Goal: Information Seeking & Learning: Learn about a topic

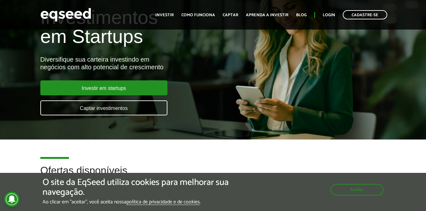
scroll to position [43, 0]
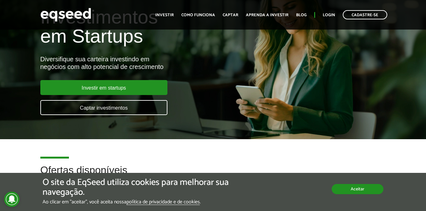
click at [348, 190] on button "Aceitar" at bounding box center [358, 189] width 52 height 10
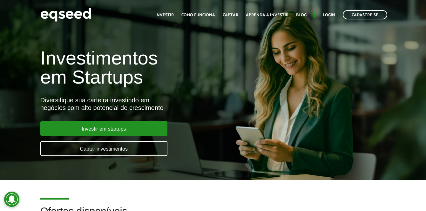
scroll to position [0, 0]
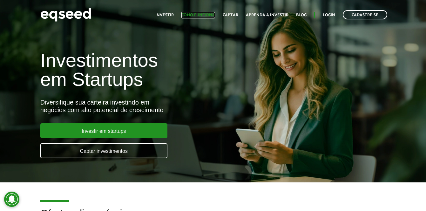
click at [205, 16] on link "Como funciona" at bounding box center [198, 15] width 34 height 4
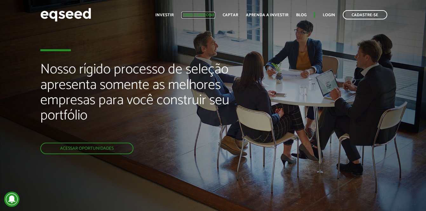
click at [199, 15] on link "Como funciona" at bounding box center [198, 15] width 34 height 4
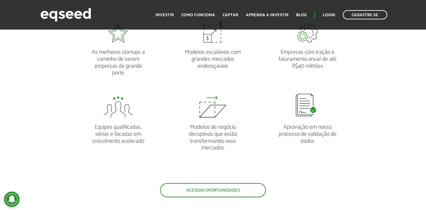
scroll to position [525, 0]
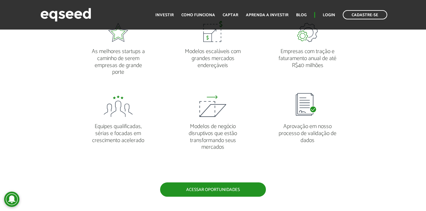
click at [233, 189] on link "Acessar oportunidades" at bounding box center [213, 189] width 106 height 14
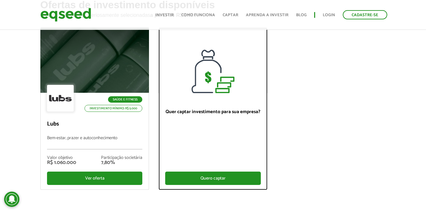
click at [220, 172] on div "Quero captar" at bounding box center [213, 178] width 96 height 13
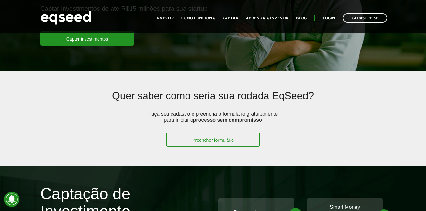
scroll to position [112, 0]
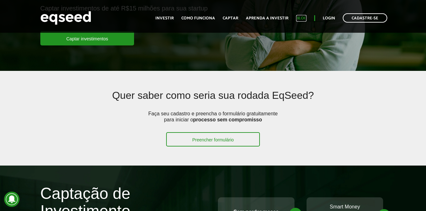
click at [304, 18] on link "Blog" at bounding box center [301, 18] width 10 height 4
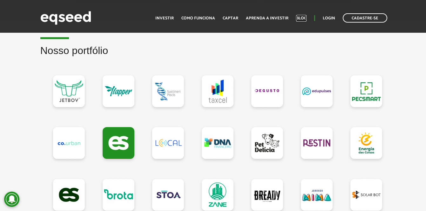
scroll to position [592, 0]
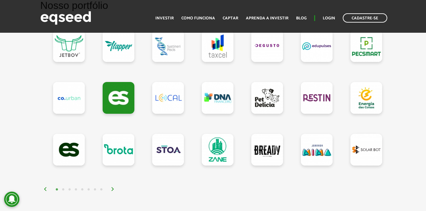
click at [114, 189] on img at bounding box center [113, 189] width 4 height 4
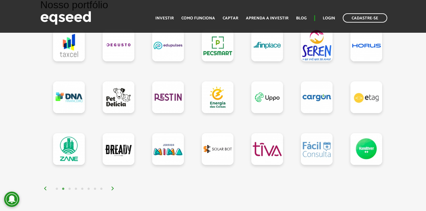
scroll to position [596, 0]
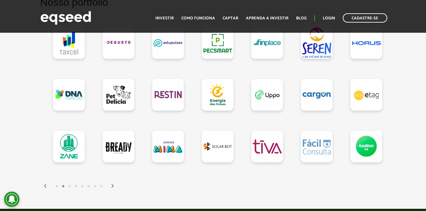
click at [113, 186] on img at bounding box center [113, 186] width 4 height 4
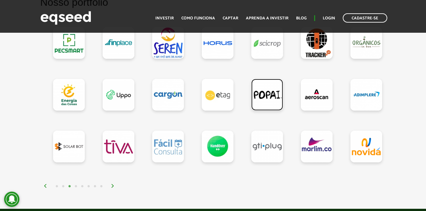
click at [268, 101] on link at bounding box center [267, 95] width 32 height 32
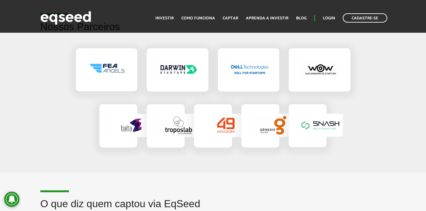
scroll to position [998, 0]
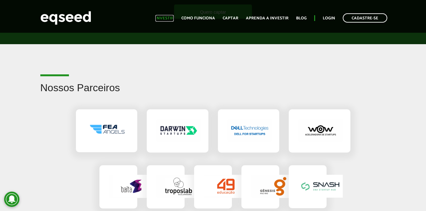
click at [165, 17] on link "Investir" at bounding box center [164, 18] width 18 height 4
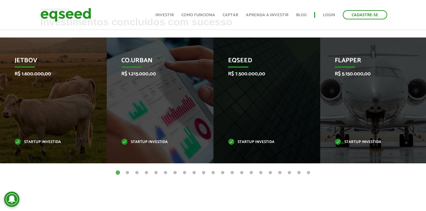
scroll to position [263, 0]
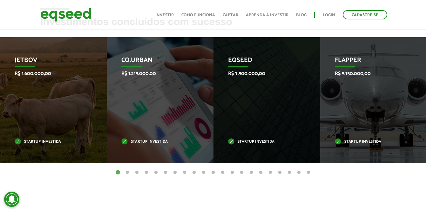
click at [127, 170] on button "2" at bounding box center [127, 172] width 6 height 6
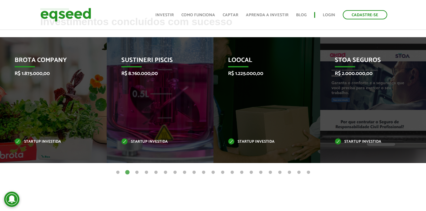
click at [136, 172] on button "3" at bounding box center [137, 172] width 6 height 6
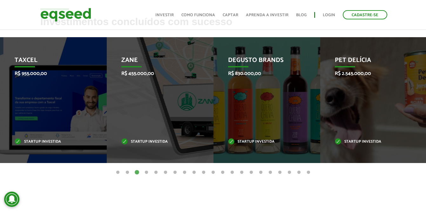
click at [147, 173] on button "4" at bounding box center [146, 172] width 6 height 6
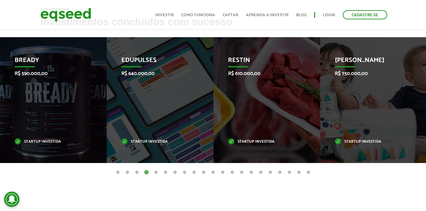
click at [135, 173] on button "3" at bounding box center [137, 172] width 6 height 6
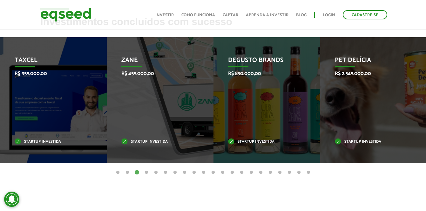
click at [147, 172] on button "4" at bounding box center [146, 172] width 6 height 6
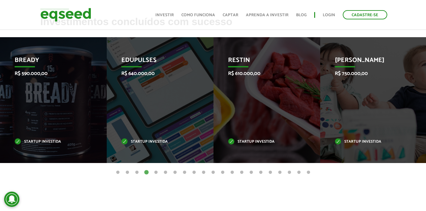
click at [156, 173] on button "5" at bounding box center [156, 172] width 6 height 6
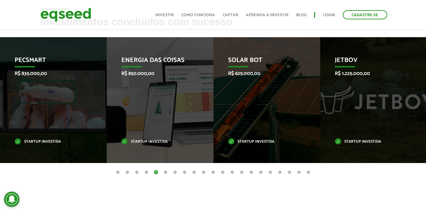
click at [164, 173] on button "6" at bounding box center [165, 172] width 6 height 6
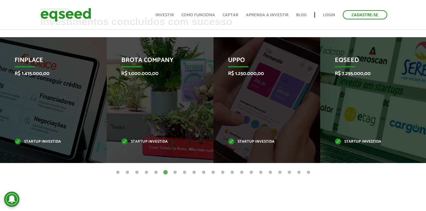
click at [174, 172] on button "7" at bounding box center [175, 172] width 6 height 6
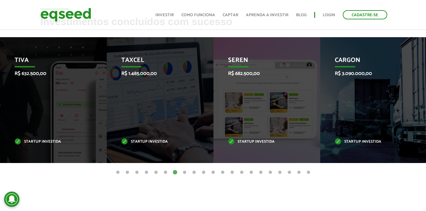
click at [185, 172] on button "8" at bounding box center [184, 172] width 6 height 6
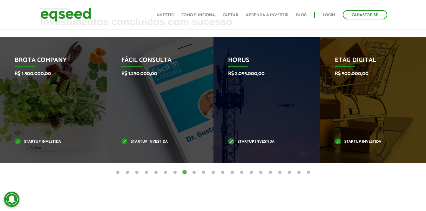
click at [194, 172] on button "9" at bounding box center [194, 172] width 6 height 6
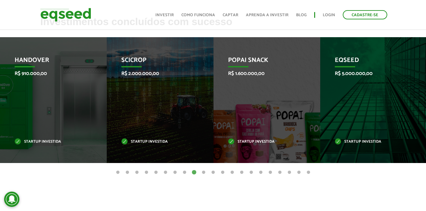
click at [203, 173] on button "10" at bounding box center [203, 172] width 6 height 6
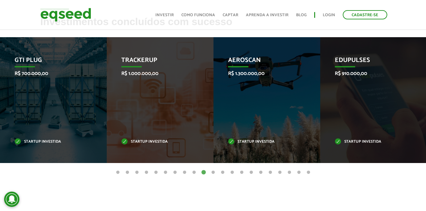
click at [203, 173] on button "10" at bounding box center [203, 172] width 6 height 6
click at [212, 173] on button "11" at bounding box center [213, 172] width 6 height 6
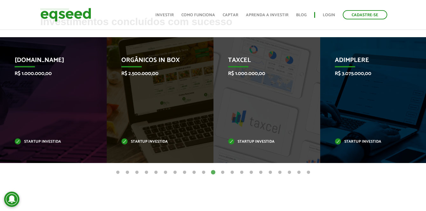
click at [222, 171] on button "12" at bounding box center [222, 172] width 6 height 6
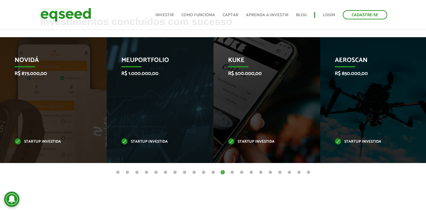
click at [232, 173] on button "13" at bounding box center [232, 172] width 6 height 6
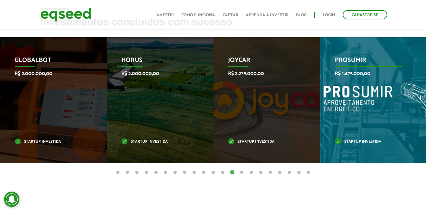
click at [342, 67] on p "PROSUMIR" at bounding box center [369, 62] width 68 height 11
click at [351, 88] on div "PROSUMIR R$ 1.475.000,00 Startup investida" at bounding box center [368, 100] width 97 height 126
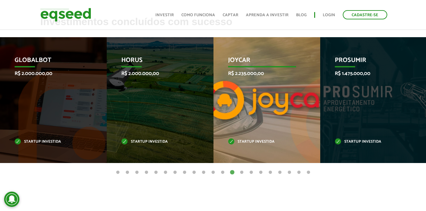
click at [233, 122] on div "Joycar R$ 2.235.000,00 Startup investida" at bounding box center [261, 100] width 97 height 126
click at [231, 140] on p "Startup investida" at bounding box center [262, 141] width 68 height 3
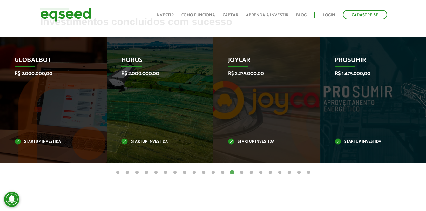
click at [241, 173] on button "14" at bounding box center [242, 172] width 6 height 6
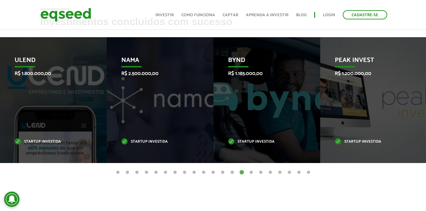
click at [251, 173] on button "15" at bounding box center [251, 172] width 6 height 6
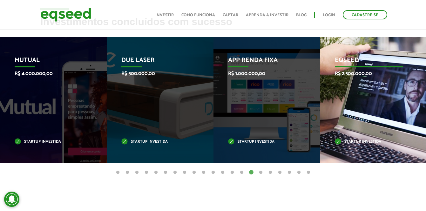
click at [348, 79] on div "EqSeed R$ 2.500.000,00 Startup investida" at bounding box center [368, 100] width 97 height 126
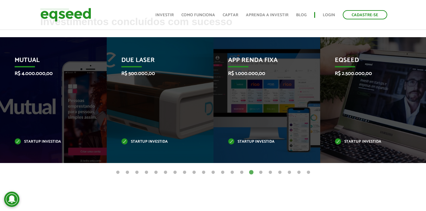
click at [260, 172] on button "16" at bounding box center [261, 172] width 6 height 6
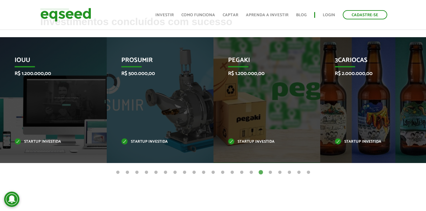
click at [270, 172] on button "17" at bounding box center [270, 172] width 6 height 6
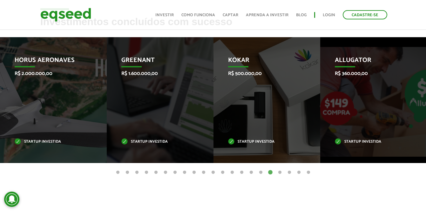
click at [270, 172] on button "17" at bounding box center [270, 172] width 6 height 6
click at [279, 171] on button "18" at bounding box center [280, 172] width 6 height 6
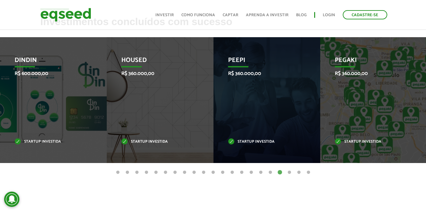
click at [290, 172] on button "19" at bounding box center [289, 172] width 6 height 6
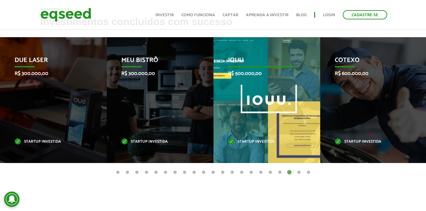
click at [248, 142] on p "Startup investida" at bounding box center [262, 141] width 68 height 3
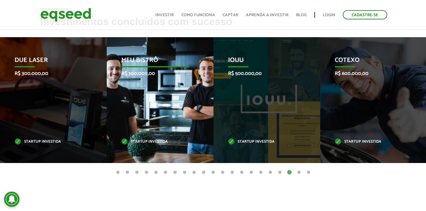
click at [156, 142] on p "Startup investida" at bounding box center [155, 141] width 68 height 3
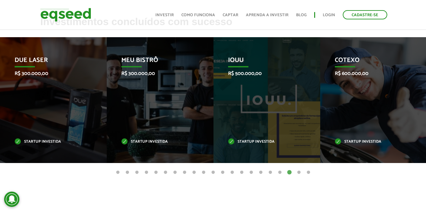
click at [299, 173] on button "20" at bounding box center [299, 172] width 6 height 6
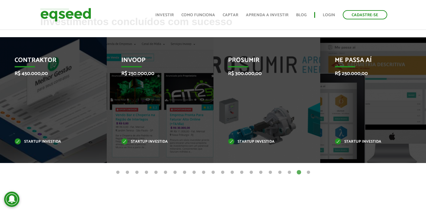
click at [308, 172] on button "21" at bounding box center [308, 172] width 6 height 6
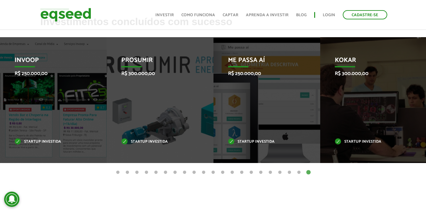
click at [118, 172] on button "1" at bounding box center [118, 172] width 6 height 6
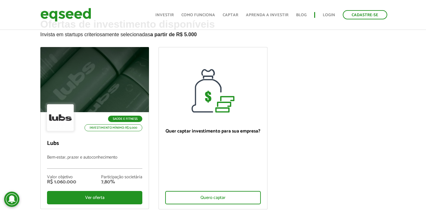
scroll to position [0, 0]
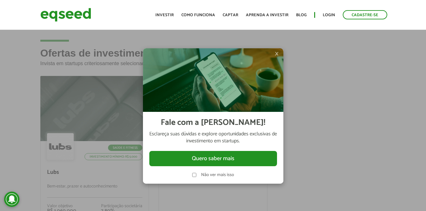
click at [276, 55] on span "×" at bounding box center [277, 54] width 4 height 8
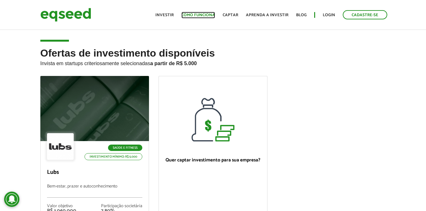
click at [200, 17] on link "Como funciona" at bounding box center [198, 15] width 34 height 4
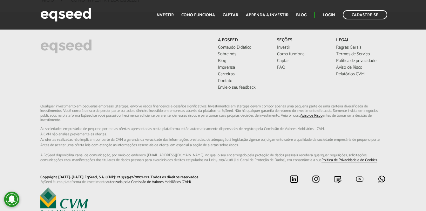
scroll to position [1677, 0]
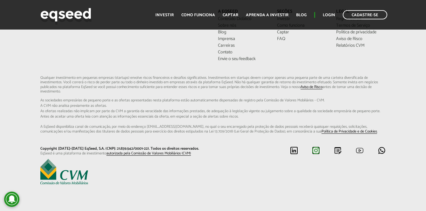
click at [318, 151] on img at bounding box center [316, 150] width 8 height 8
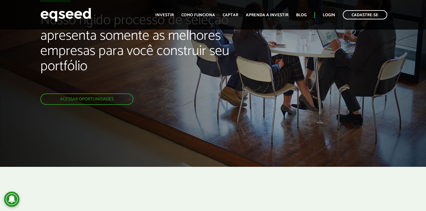
scroll to position [0, 0]
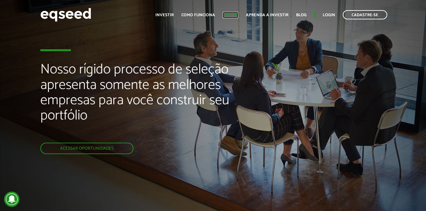
click at [233, 15] on link "Captar" at bounding box center [231, 15] width 16 height 4
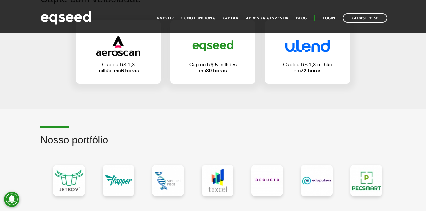
scroll to position [603, 0]
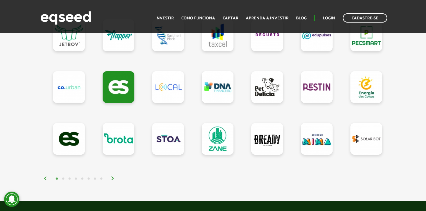
click at [62, 177] on button "2" at bounding box center [63, 179] width 6 height 6
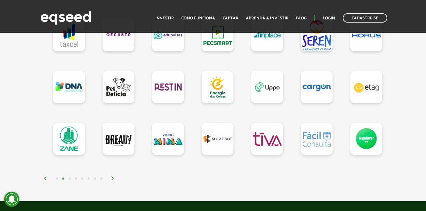
click at [71, 180] on button "3" at bounding box center [69, 179] width 6 height 6
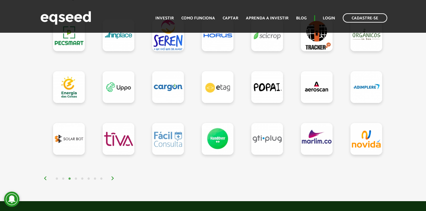
click at [74, 180] on button "4" at bounding box center [76, 179] width 6 height 6
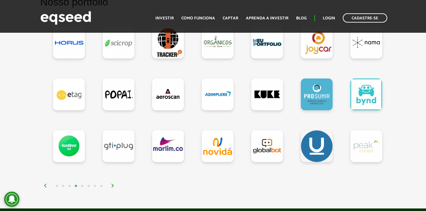
scroll to position [596, 0]
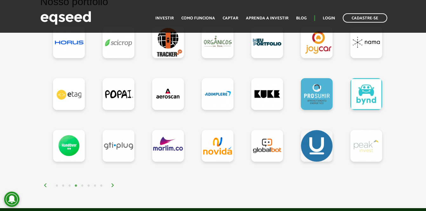
click at [83, 185] on button "5" at bounding box center [82, 186] width 6 height 6
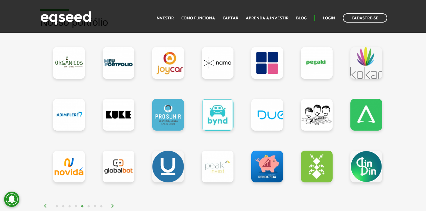
scroll to position [598, 0]
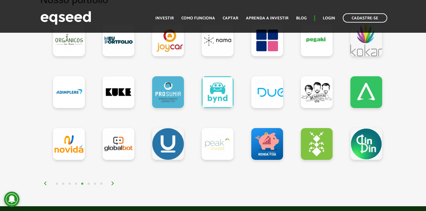
click at [88, 186] on button "6" at bounding box center [88, 184] width 6 height 6
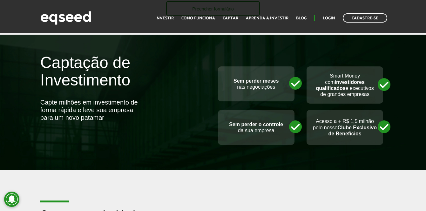
scroll to position [244, 0]
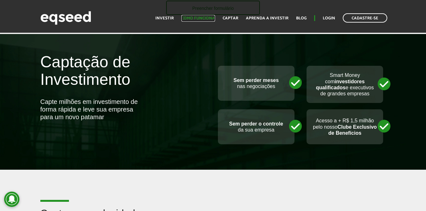
click at [201, 18] on link "Como funciona" at bounding box center [198, 18] width 34 height 4
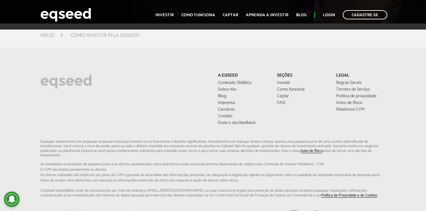
scroll to position [1677, 0]
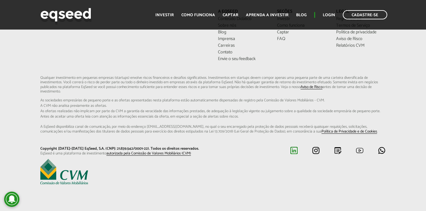
click at [295, 152] on img at bounding box center [294, 150] width 8 height 8
